Goal: Information Seeking & Learning: Learn about a topic

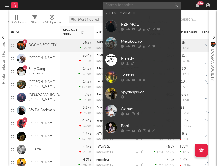
click at [118, 5] on input "text" at bounding box center [142, 5] width 78 height 6
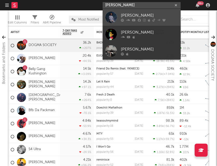
type input "[PERSON_NAME]"
click at [128, 18] on div "[PERSON_NAME]" at bounding box center [149, 15] width 57 height 6
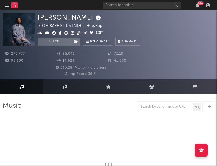
select select "6m"
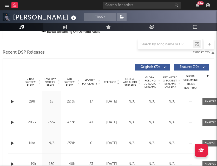
scroll to position [187, 0]
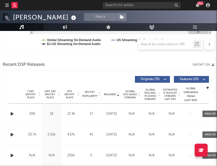
click at [193, 80] on span "Features ( 20 )" at bounding box center [189, 79] width 24 height 3
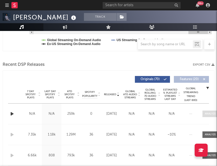
click at [206, 113] on div at bounding box center [210, 114] width 11 height 4
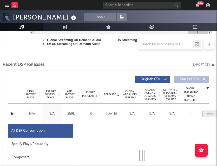
select select "6m"
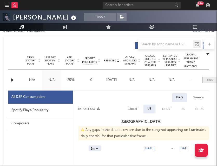
click at [207, 77] on span at bounding box center [210, 80] width 16 height 6
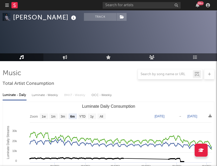
scroll to position [0, 0]
